Goal: Complete application form

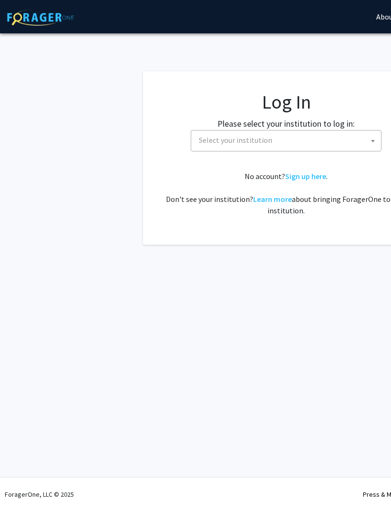
click at [272, 150] on span "Select your institution" at bounding box center [286, 140] width 191 height 21
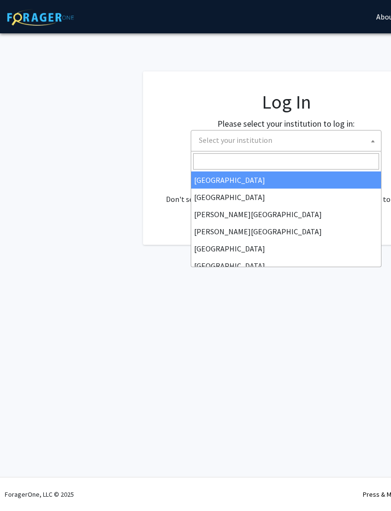
click at [274, 140] on span "Select your institution" at bounding box center [288, 141] width 186 height 20
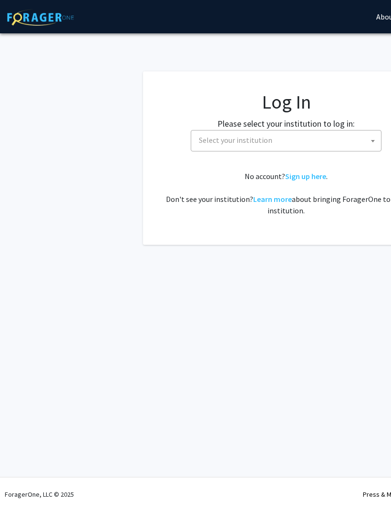
click at [278, 141] on span "Select your institution" at bounding box center [288, 141] width 186 height 20
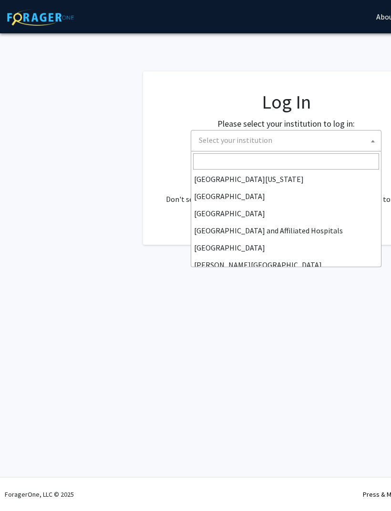
scroll to position [100, 0]
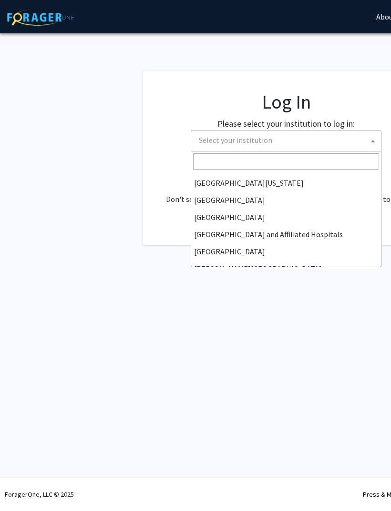
select select "12"
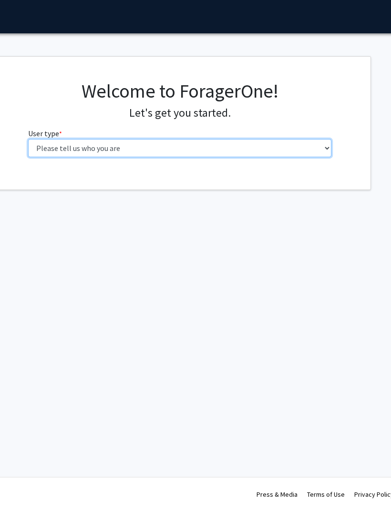
click at [282, 148] on select "Please tell us who you are Undergraduate Student Master's Student Doctoral Cand…" at bounding box center [181, 148] width 304 height 18
select select "1: undergrad"
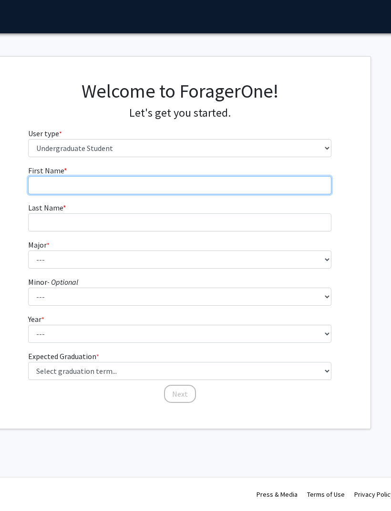
click at [257, 187] on input "First Name * required" at bounding box center [180, 185] width 304 height 18
type input "Victoria"
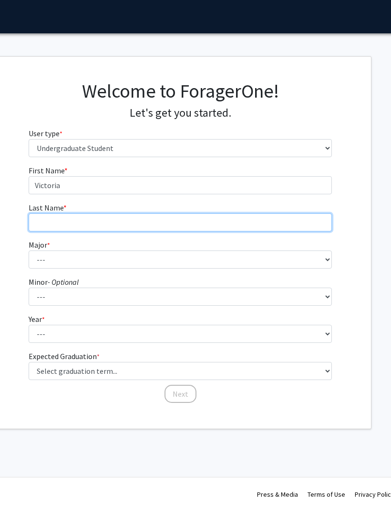
click at [147, 223] on input "Last Name * required" at bounding box center [181, 222] width 304 height 18
type input "Rotimi"
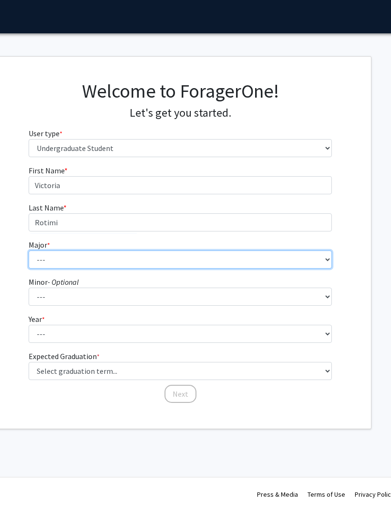
click at [192, 251] on select "--- Accounting African American Studies African Studies American Studies Analyt…" at bounding box center [181, 260] width 304 height 18
select select "40: 1001"
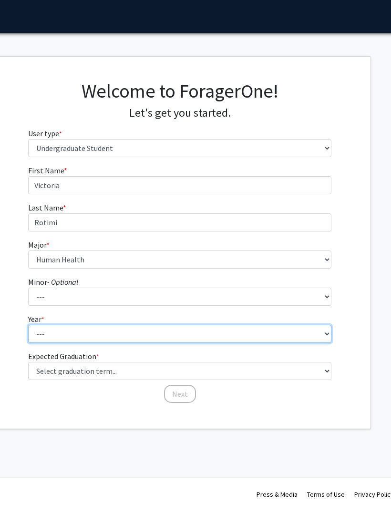
click at [183, 336] on select "--- First-year Sophomore Junior Senior Postbaccalaureate Certificate" at bounding box center [180, 334] width 304 height 18
select select "3: junior"
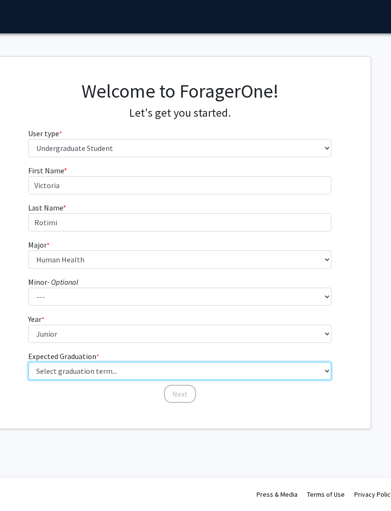
click at [121, 369] on select "Select graduation term... Spring 2025 Summer 2025 Fall 2025 Winter 2025 Spring …" at bounding box center [180, 371] width 304 height 18
select select "9: spring_2027"
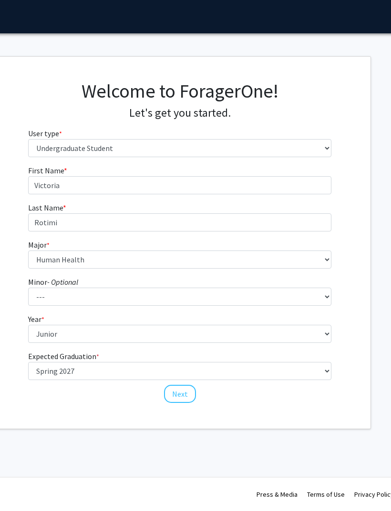
click at [187, 395] on button "Next" at bounding box center [180, 394] width 32 height 18
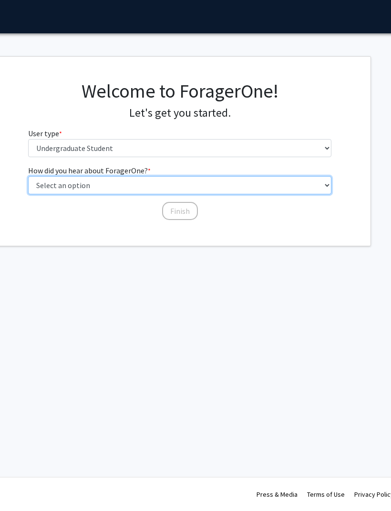
click at [217, 179] on select "Select an option Peer/student recommendation Faculty/staff recommendation Unive…" at bounding box center [180, 185] width 304 height 18
select select "1: peer_recommendation"
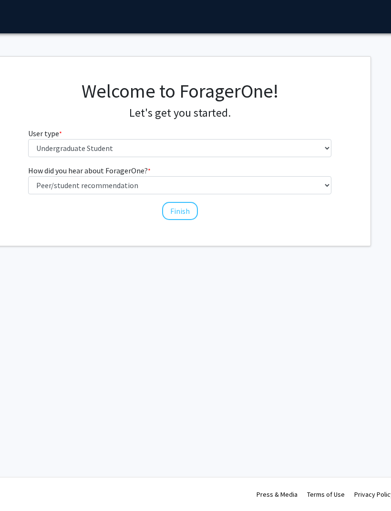
click at [187, 213] on button "Finish" at bounding box center [180, 211] width 36 height 18
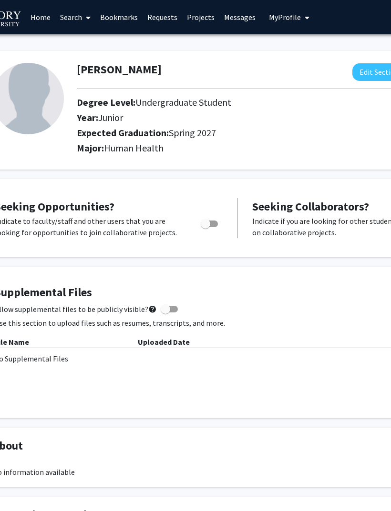
scroll to position [0, 9]
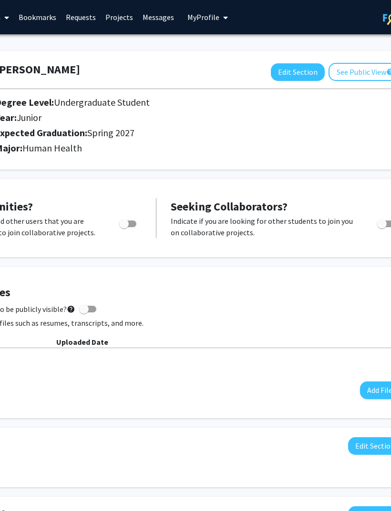
click at [295, 63] on button "Edit Section" at bounding box center [298, 72] width 54 height 18
select select "junior"
select select "37: spring_2027"
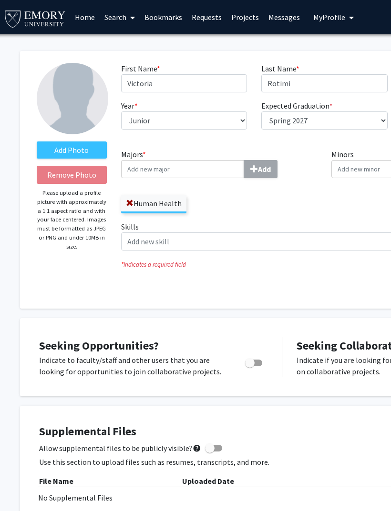
scroll to position [0, 0]
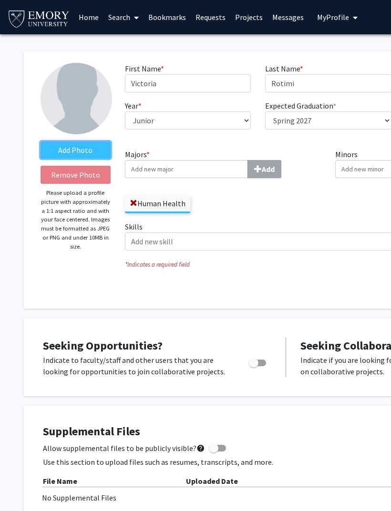
click at [89, 149] on label "Add Photo" at bounding box center [75, 150] width 70 height 17
click at [0, 0] on input "Add Photo" at bounding box center [0, 0] width 0 height 0
click at [88, 146] on label "Add Photo" at bounding box center [75, 150] width 70 height 17
click at [0, 0] on input "Add Photo" at bounding box center [0, 0] width 0 height 0
